Goal: Navigation & Orientation: Find specific page/section

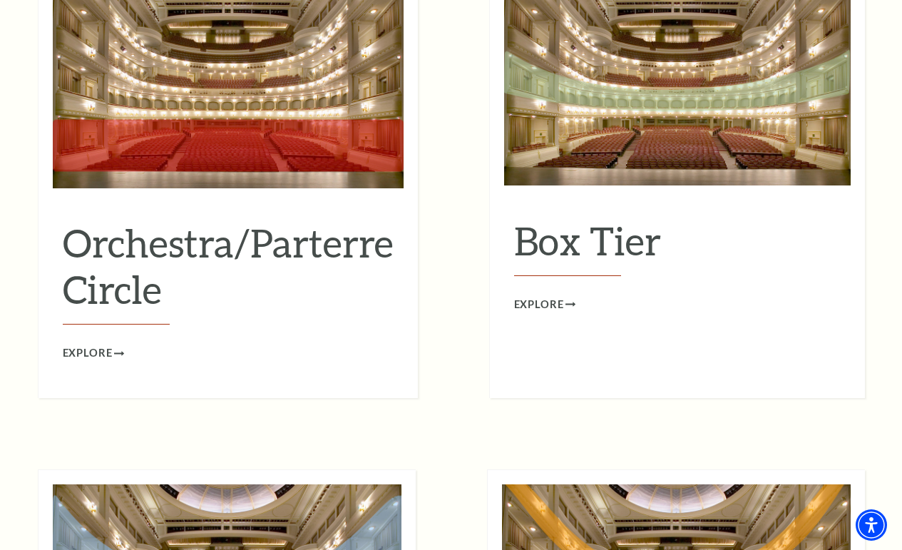
scroll to position [1369, 0]
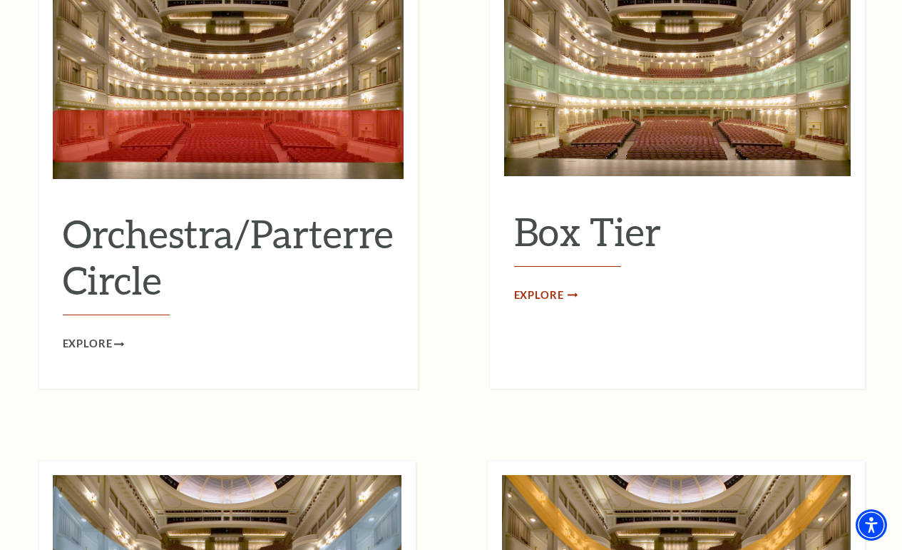
click at [545, 287] on span "Explore" at bounding box center [539, 296] width 50 height 18
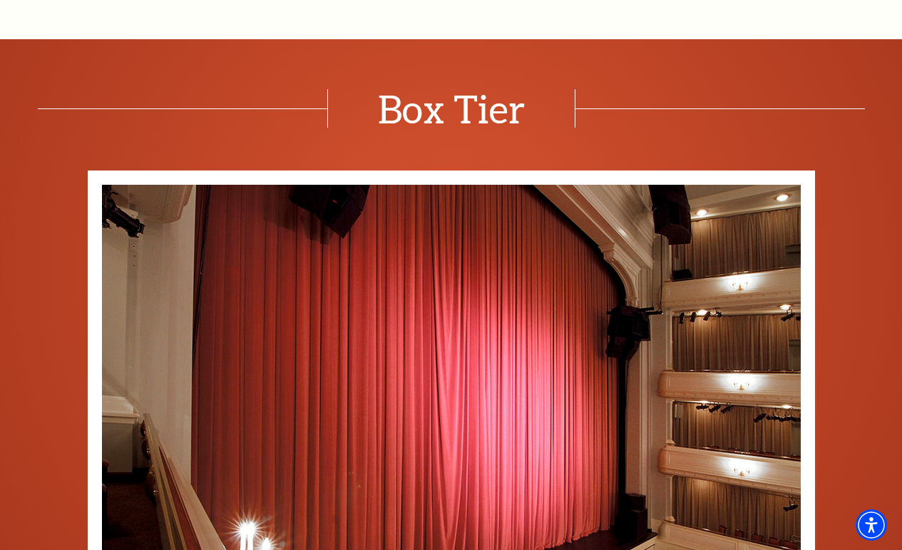
scroll to position [827, 0]
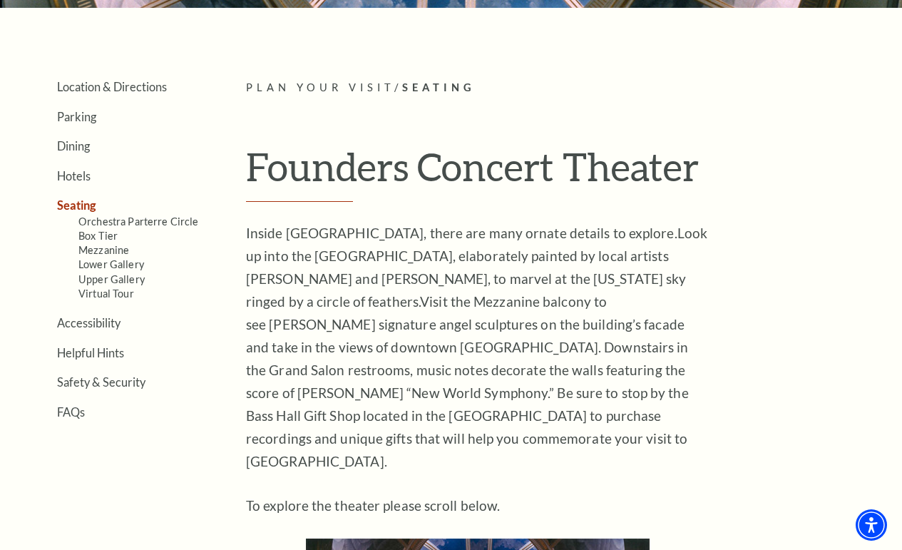
scroll to position [280, 0]
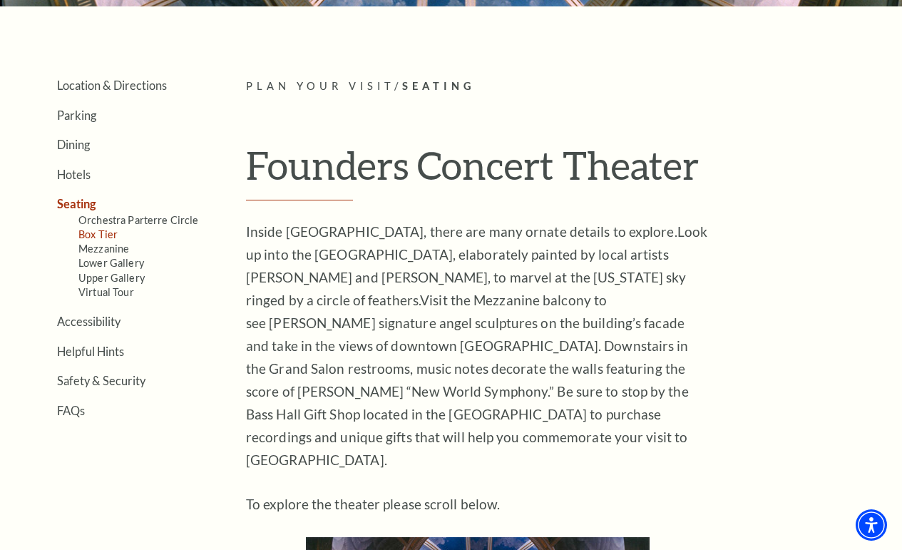
click at [104, 230] on link "Box Tier" at bounding box center [97, 234] width 39 height 12
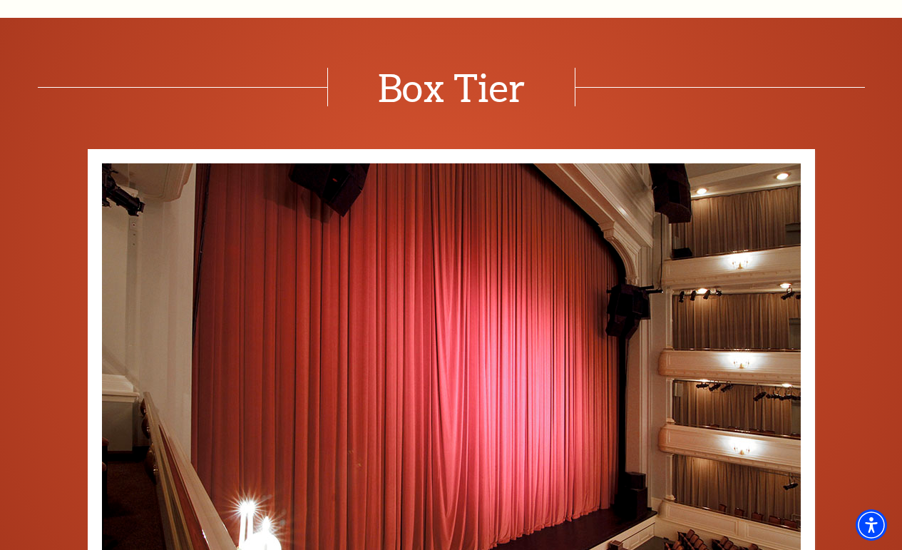
scroll to position [427, 0]
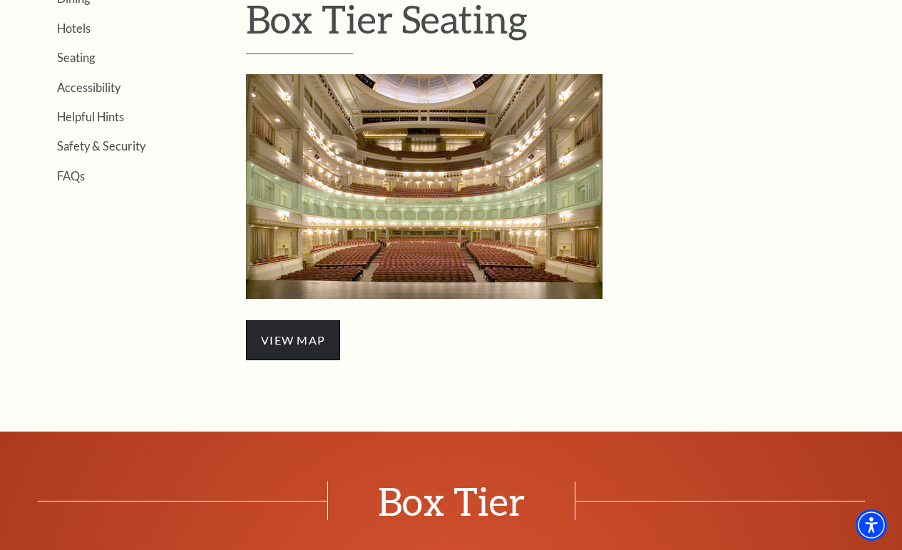
click at [300, 334] on span "view map" at bounding box center [293, 340] width 94 height 40
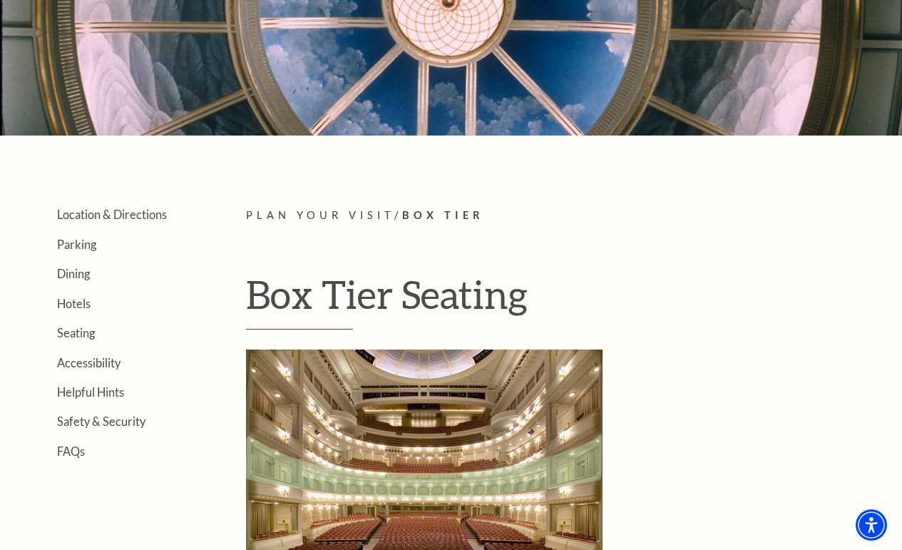
scroll to position [152, 0]
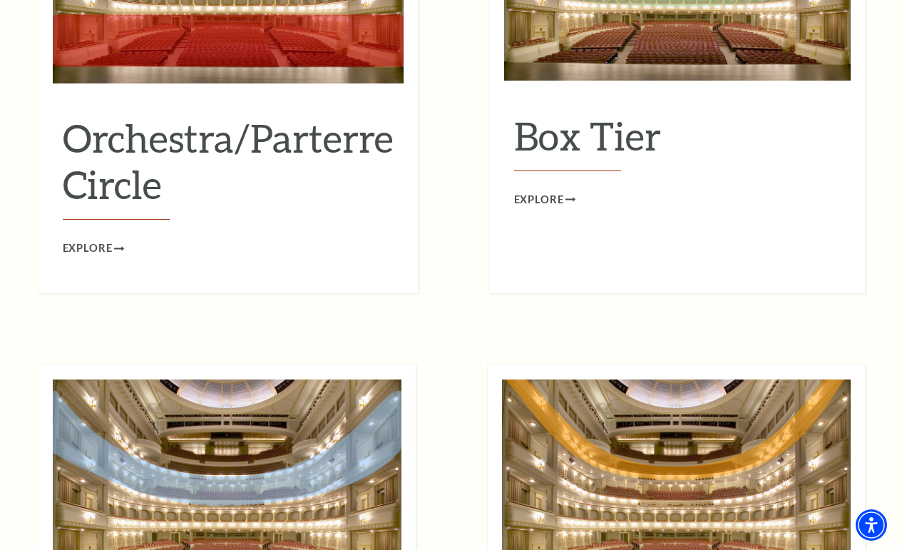
scroll to position [1275, 0]
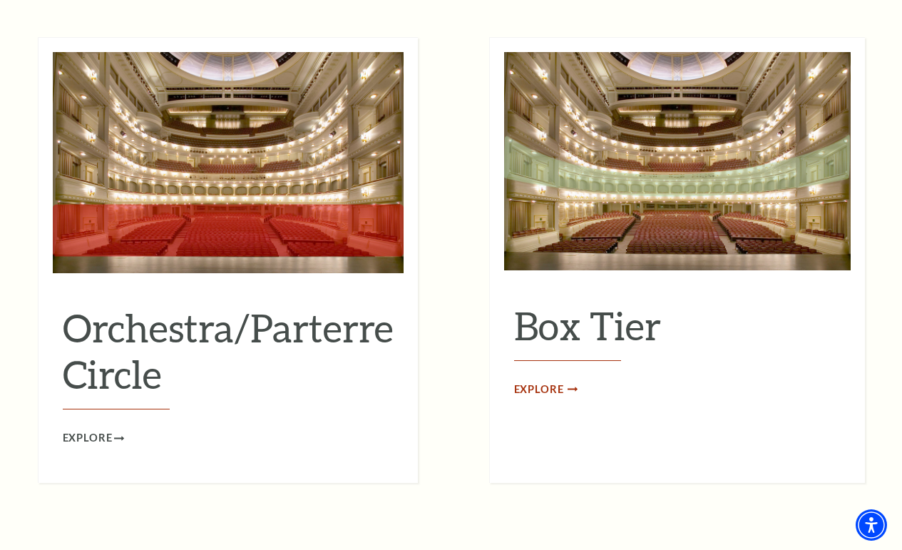
click at [534, 381] on span "Explore" at bounding box center [539, 390] width 50 height 18
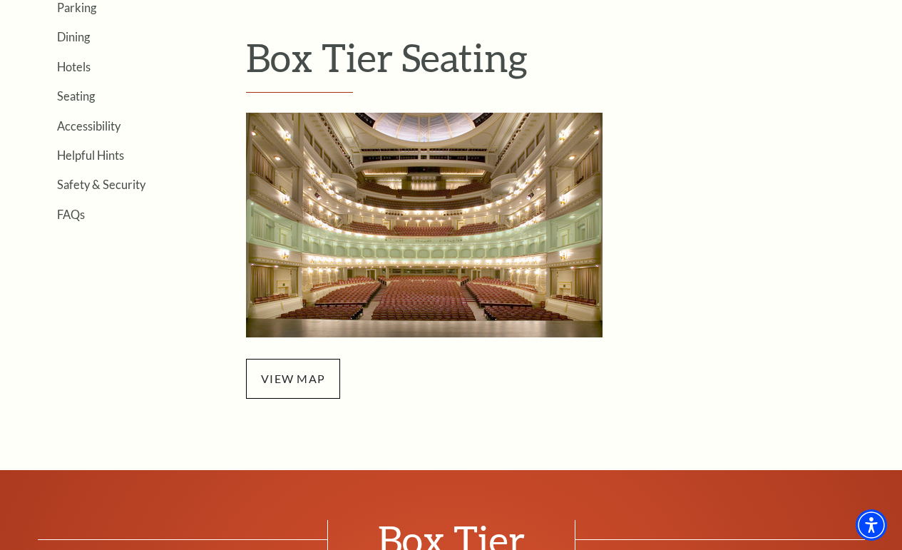
scroll to position [366, 0]
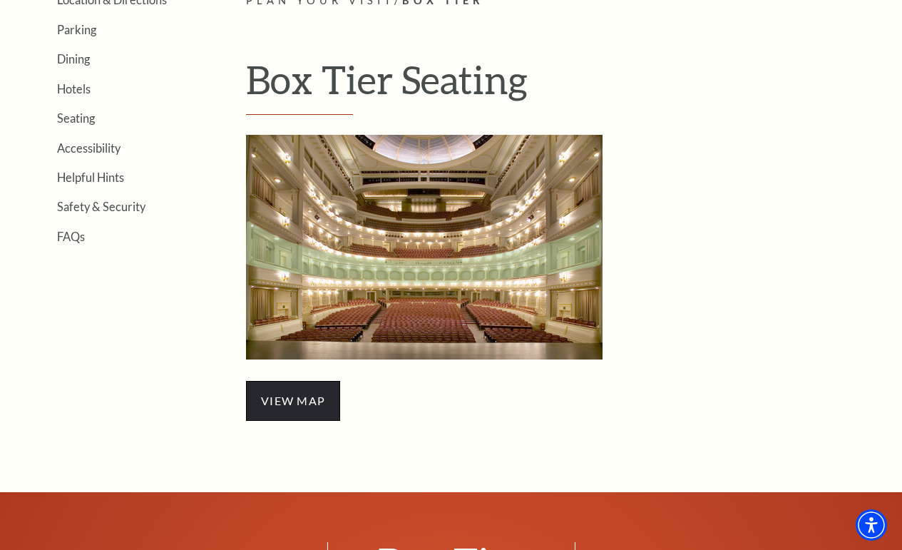
click at [298, 392] on span "view map" at bounding box center [293, 401] width 94 height 40
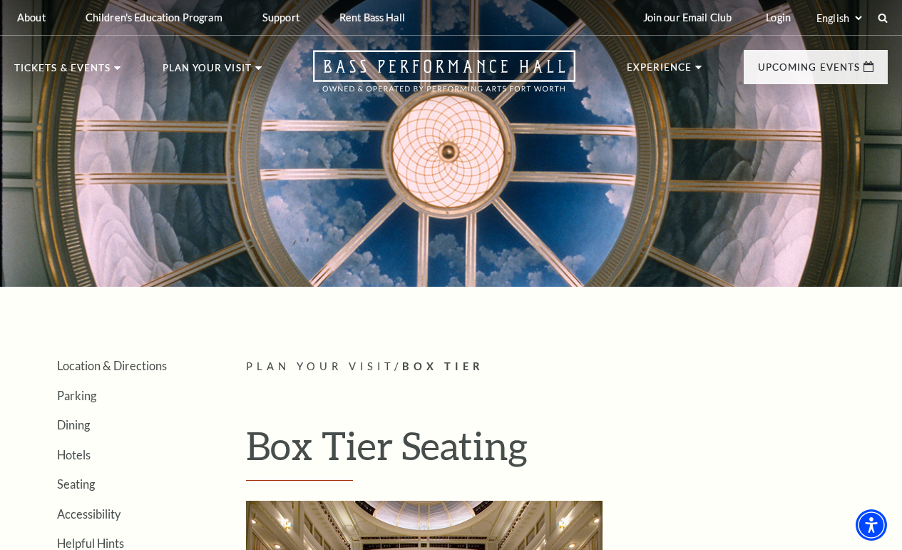
scroll to position [0, 0]
